Goal: Find specific page/section: Find specific page/section

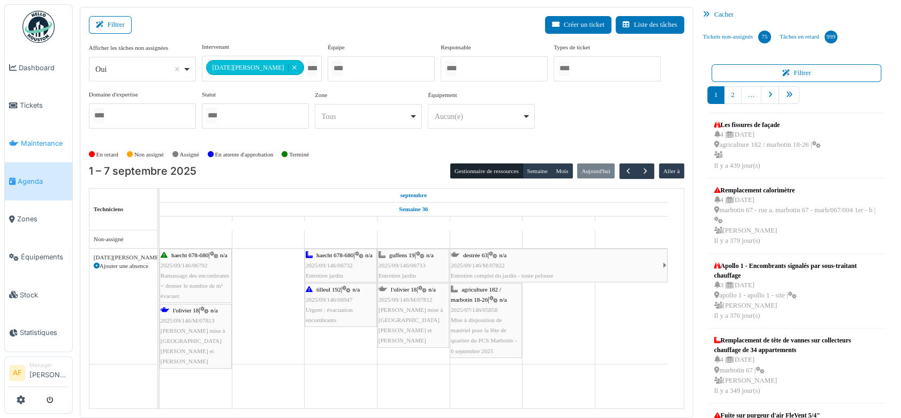
click at [44, 138] on span "Maintenance" at bounding box center [44, 143] width 47 height 10
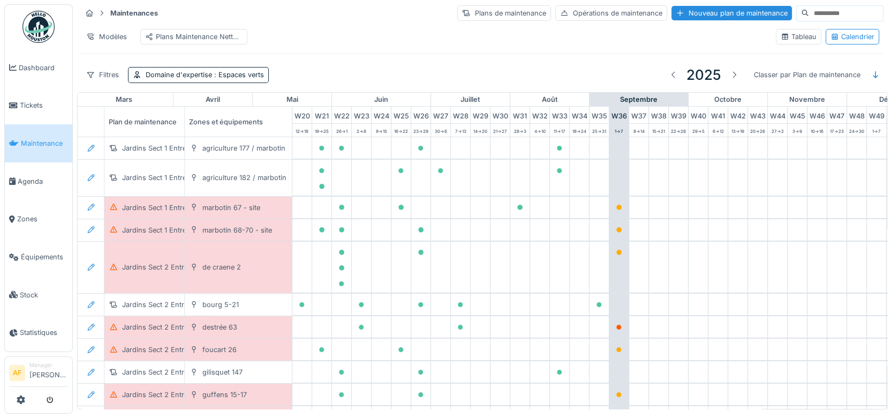
scroll to position [0, 480]
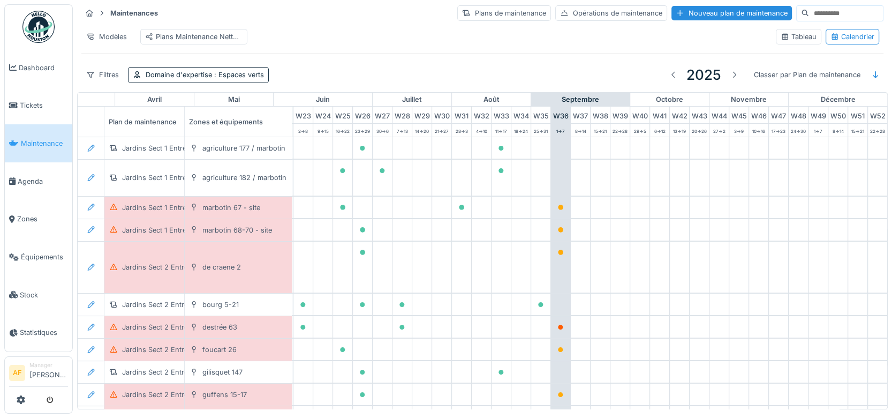
click at [44, 135] on body "Dashboard Tickets Maintenance [GEOGRAPHIC_DATA] Zones Équipements Stock Statist…" at bounding box center [446, 209] width 892 height 418
click at [44, 135] on link "Maintenance" at bounding box center [38, 143] width 67 height 38
